Goal: Task Accomplishment & Management: Complete application form

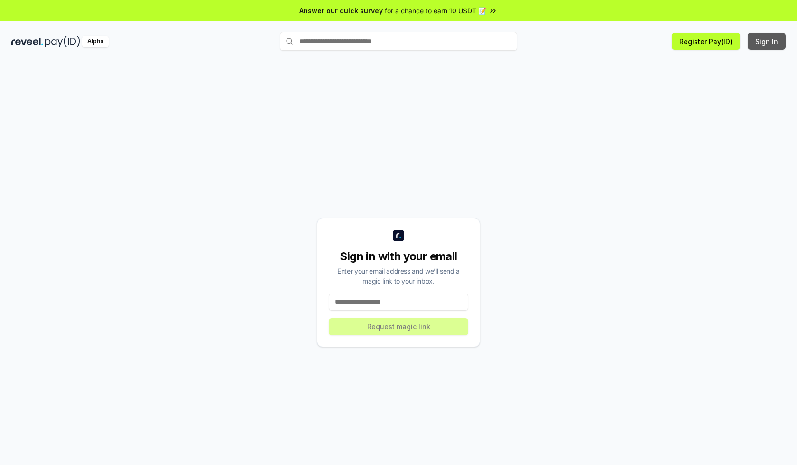
click at [768, 41] on button "Sign In" at bounding box center [767, 41] width 38 height 17
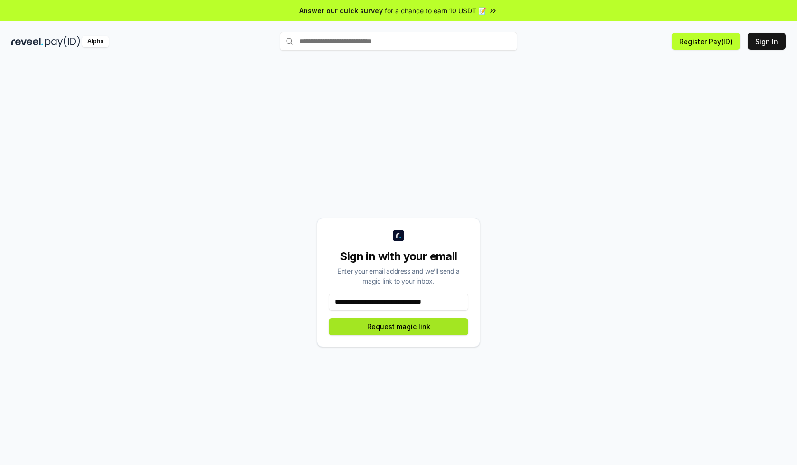
type input "**********"
click at [399, 326] on button "Request magic link" at bounding box center [399, 326] width 140 height 17
